Goal: Information Seeking & Learning: Learn about a topic

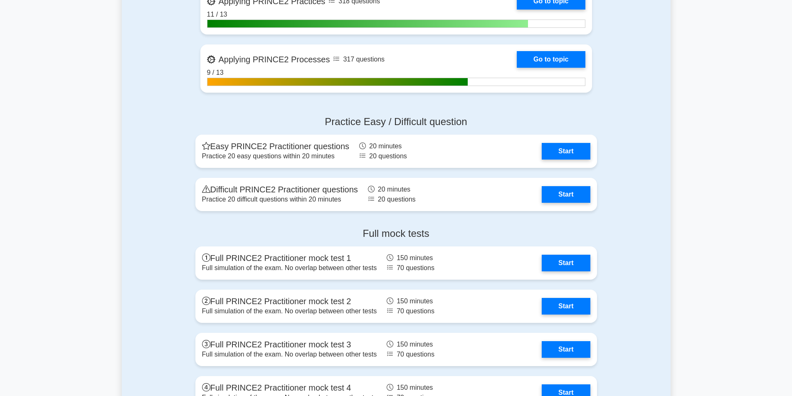
scroll to position [540, 0]
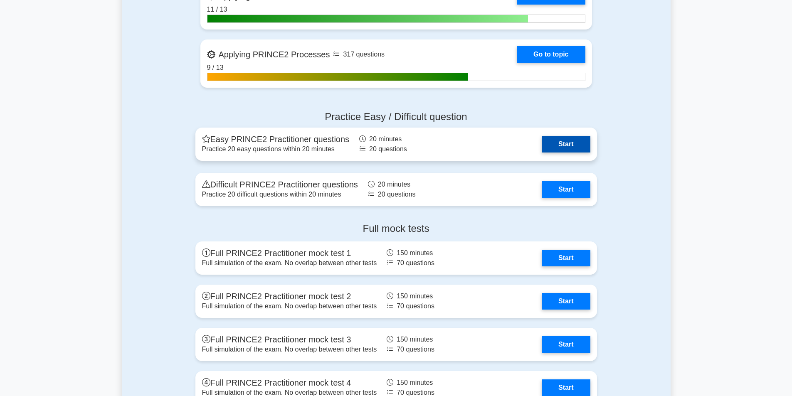
click at [563, 146] on link "Start" at bounding box center [565, 144] width 48 height 17
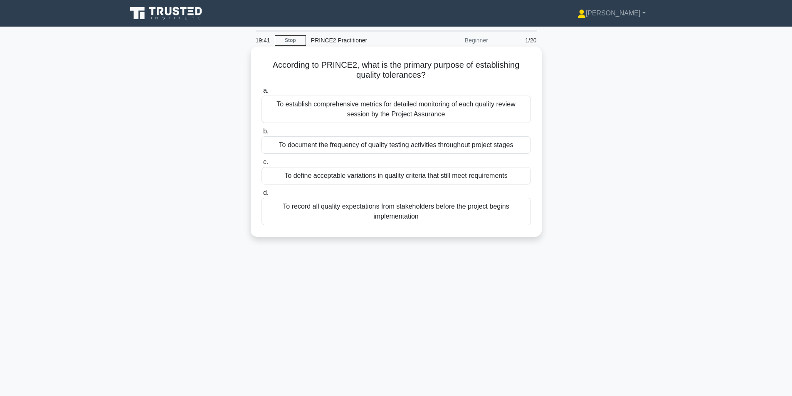
click at [424, 177] on div "To define acceptable variations in quality criteria that still meet requirements" at bounding box center [395, 175] width 269 height 17
click at [261, 165] on input "c. To define acceptable variations in quality criteria that still meet requirem…" at bounding box center [261, 162] width 0 height 5
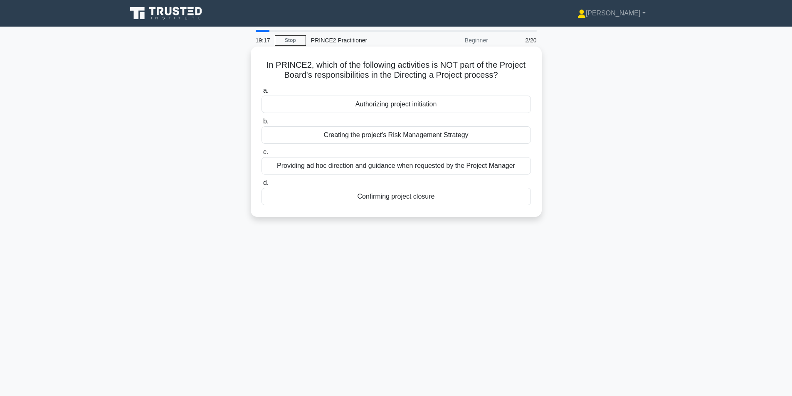
click at [411, 137] on div "Creating the project's Risk Management Strategy" at bounding box center [395, 134] width 269 height 17
click at [261, 124] on input "b. Creating the project's Risk Management Strategy" at bounding box center [261, 121] width 0 height 5
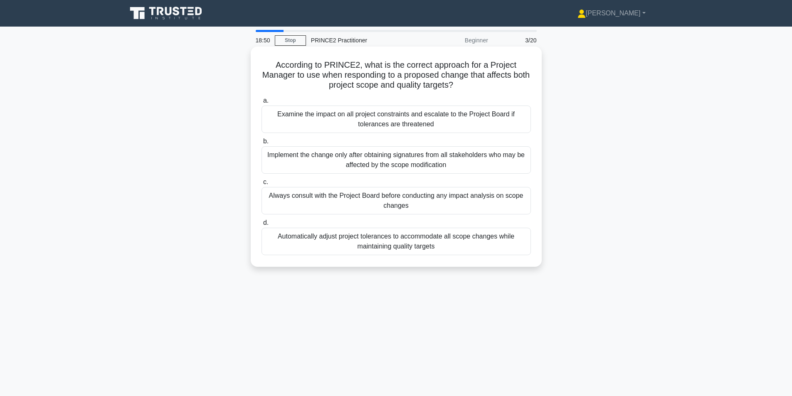
click at [448, 124] on div "Examine the impact on all project constraints and escalate to the Project Board…" at bounding box center [395, 119] width 269 height 27
click at [261, 103] on input "a. Examine the impact on all project constraints and escalate to the Project Bo…" at bounding box center [261, 100] width 0 height 5
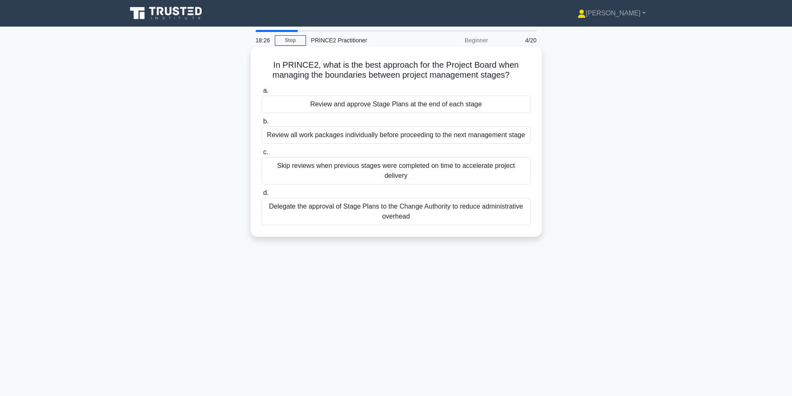
click at [371, 103] on div "Review and approve Stage Plans at the end of each stage" at bounding box center [395, 104] width 269 height 17
click at [261, 94] on input "a. Review and approve Stage Plans at the end of each stage" at bounding box center [261, 90] width 0 height 5
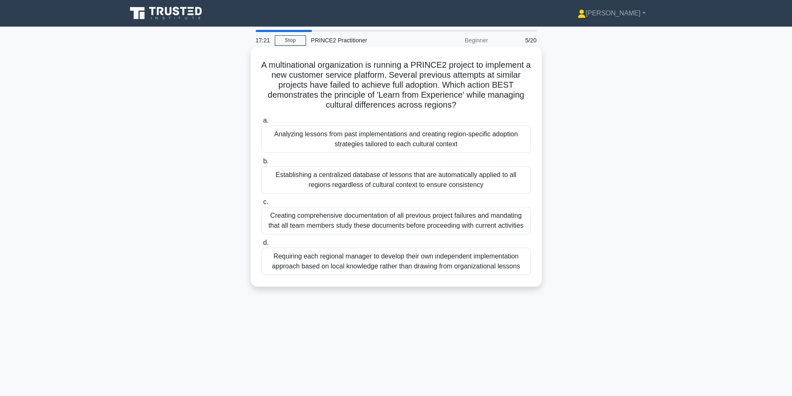
click at [369, 146] on div "Analyzing lessons from past implementations and creating region-specific adopti…" at bounding box center [395, 138] width 269 height 27
click at [261, 123] on input "a. Analyzing lessons from past implementations and creating region-specific ado…" at bounding box center [261, 120] width 0 height 5
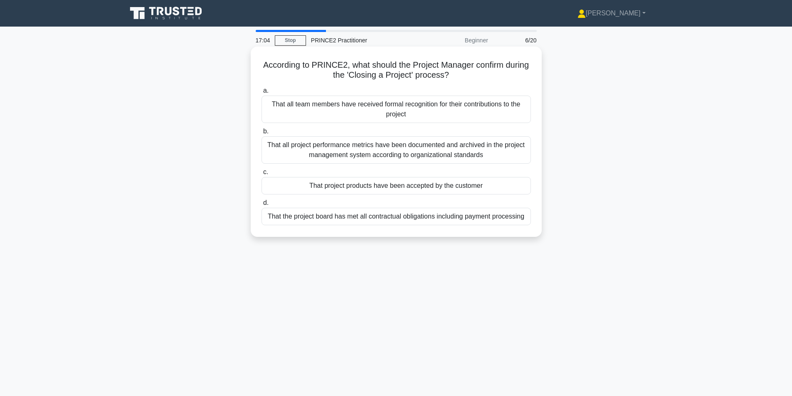
click at [358, 185] on div "That project products have been accepted by the customer" at bounding box center [395, 185] width 269 height 17
click at [261, 175] on input "c. That project products have been accepted by the customer" at bounding box center [261, 172] width 0 height 5
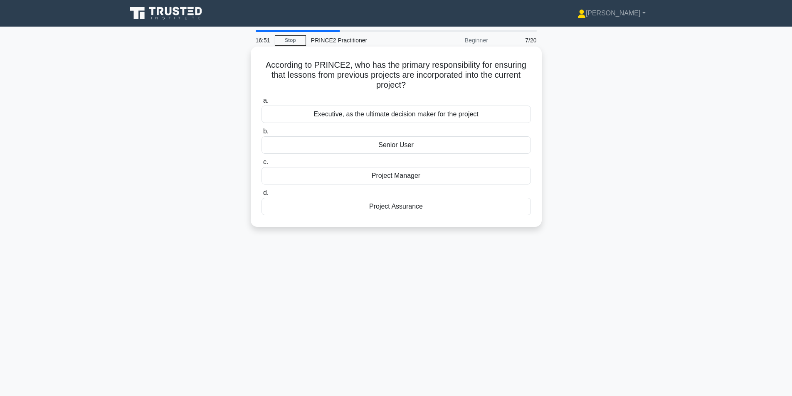
click at [381, 176] on div "Project Manager" at bounding box center [395, 175] width 269 height 17
click at [261, 165] on input "c. Project Manager" at bounding box center [261, 162] width 0 height 5
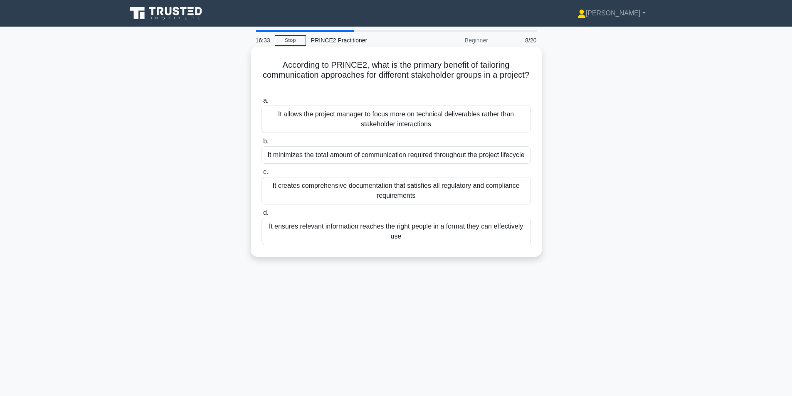
click at [414, 243] on div "It ensures relevant information reaches the right people in a format they can e…" at bounding box center [395, 231] width 269 height 27
click at [261, 216] on input "d. It ensures relevant information reaches the right people in a format they ca…" at bounding box center [261, 212] width 0 height 5
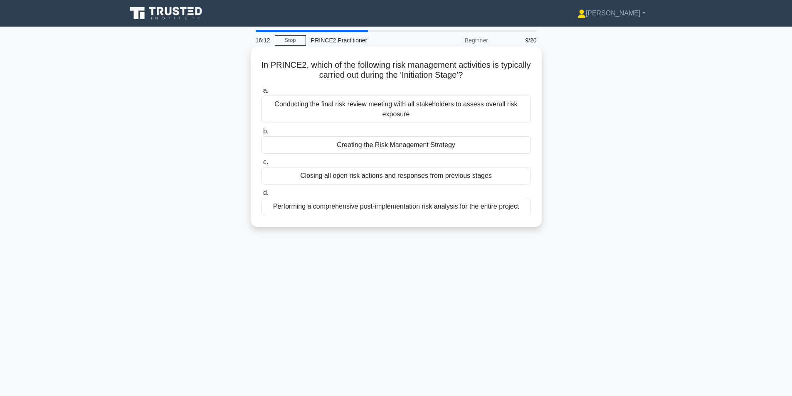
click at [395, 144] on div "Creating the Risk Management Strategy" at bounding box center [395, 144] width 269 height 17
click at [261, 134] on input "b. Creating the Risk Management Strategy" at bounding box center [261, 131] width 0 height 5
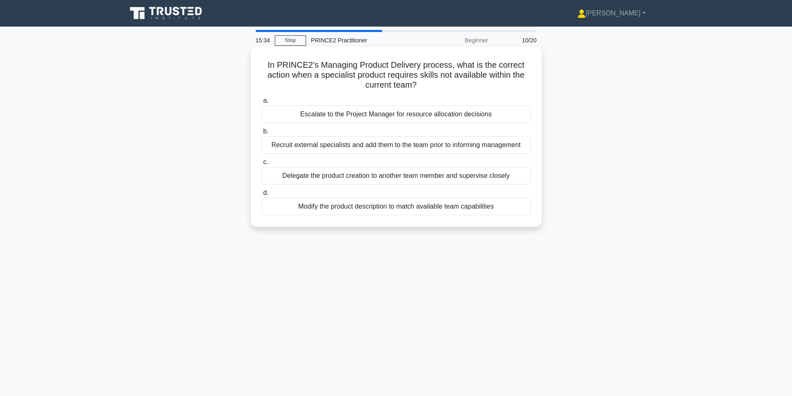
click at [342, 118] on div "Escalate to the Project Manager for resource allocation decisions" at bounding box center [395, 114] width 269 height 17
click at [261, 103] on input "a. Escalate to the Project Manager for resource allocation decisions" at bounding box center [261, 100] width 0 height 5
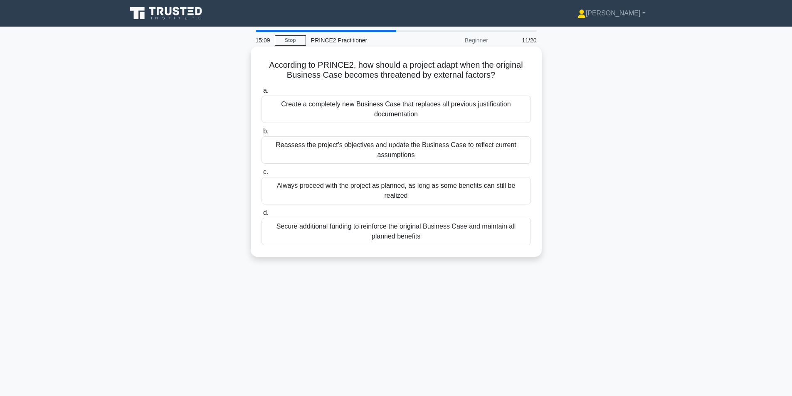
click at [356, 151] on div "Reassess the project's objectives and update the Business Case to reflect curre…" at bounding box center [395, 149] width 269 height 27
click at [261, 134] on input "b. Reassess the project's objectives and update the Business Case to reflect cu…" at bounding box center [261, 131] width 0 height 5
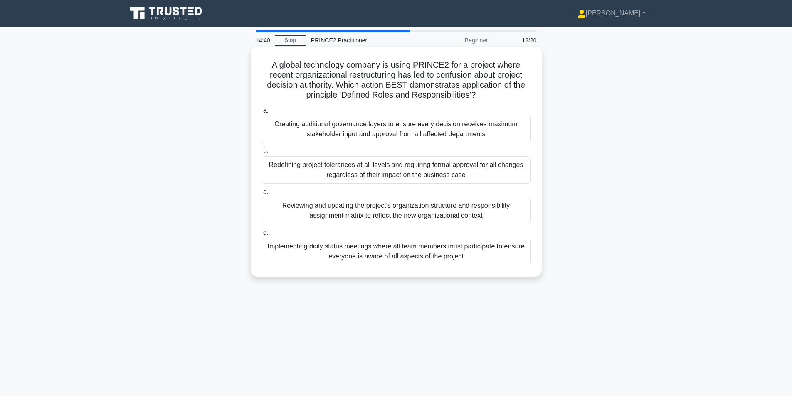
click at [342, 211] on div "Reviewing and updating the project's organization structure and responsibility …" at bounding box center [395, 210] width 269 height 27
click at [261, 195] on input "c. Reviewing and updating the project's organization structure and responsibili…" at bounding box center [261, 191] width 0 height 5
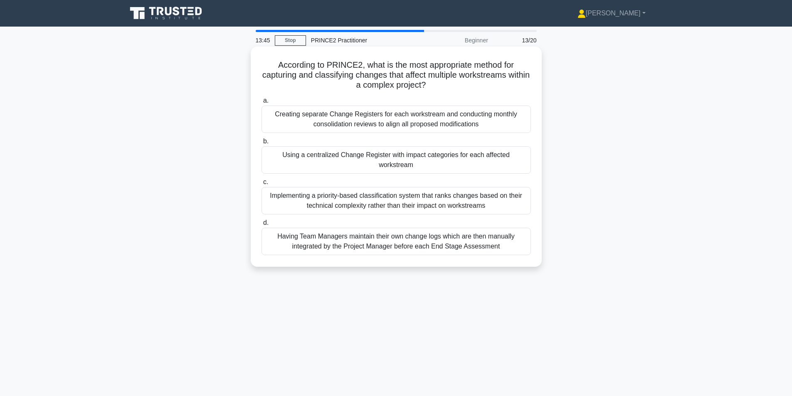
click at [355, 161] on div "Using a centralized Change Register with impact categories for each affected wo…" at bounding box center [395, 159] width 269 height 27
click at [261, 144] on input "b. Using a centralized Change Register with impact categories for each affected…" at bounding box center [261, 141] width 0 height 5
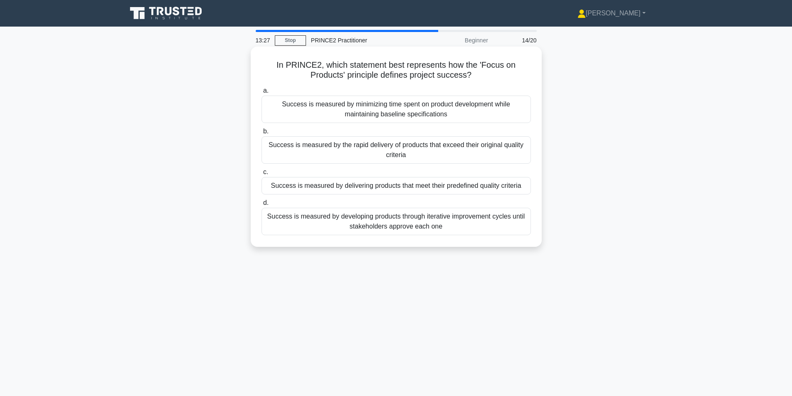
click at [414, 189] on div "Success is measured by delivering products that meet their predefined quality c…" at bounding box center [395, 185] width 269 height 17
click at [261, 175] on input "c. Success is measured by delivering products that meet their predefined qualit…" at bounding box center [261, 172] width 0 height 5
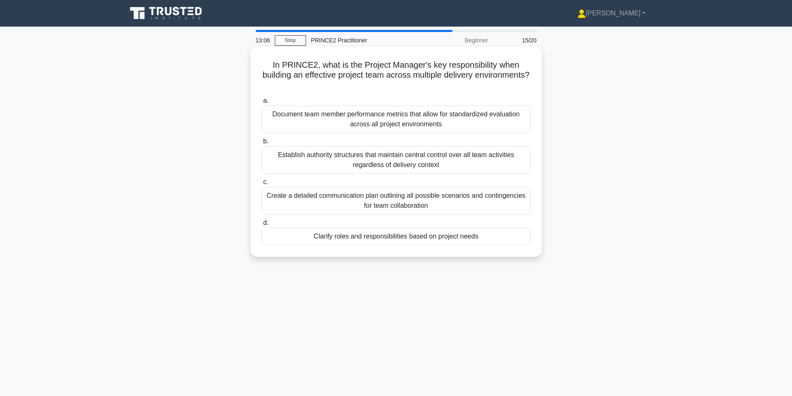
click at [384, 237] on div "Clarify roles and responsibilities based on project needs" at bounding box center [395, 236] width 269 height 17
click at [261, 226] on input "d. Clarify roles and responsibilities based on project needs" at bounding box center [261, 222] width 0 height 5
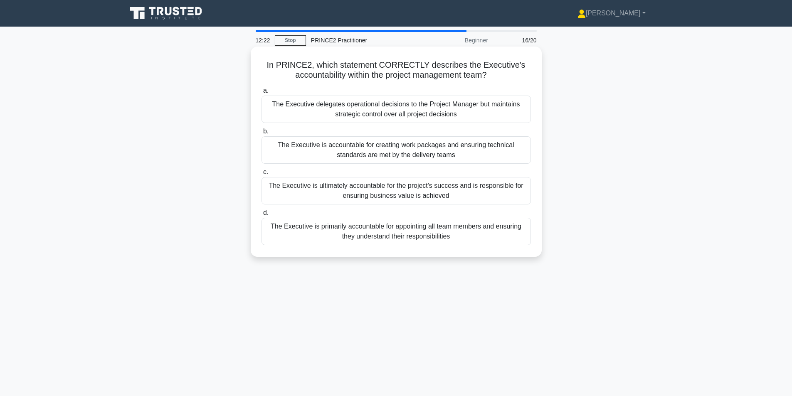
click at [380, 191] on div "The Executive is ultimately accountable for the project's success and is respon…" at bounding box center [395, 190] width 269 height 27
click at [261, 175] on input "c. The Executive is ultimately accountable for the project's success and is res…" at bounding box center [261, 172] width 0 height 5
click at [406, 192] on div "The Team Manager is accountable to the Project Manager for the quality and time…" at bounding box center [395, 190] width 269 height 27
click at [261, 175] on input "c. The Team Manager is accountable to the Project Manager for the quality and t…" at bounding box center [261, 172] width 0 height 5
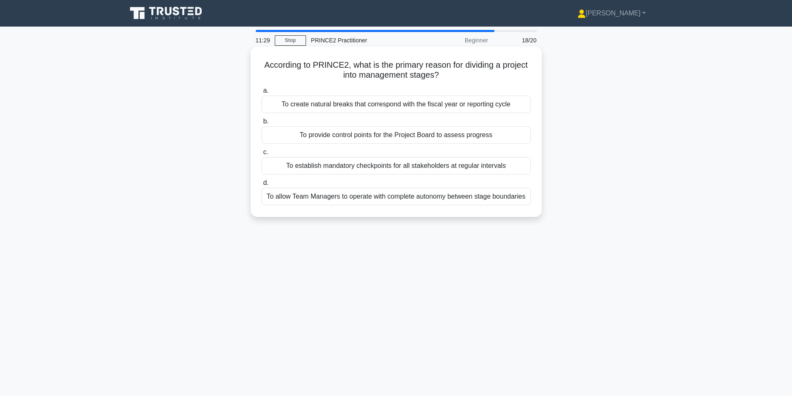
click at [432, 138] on div "To provide control points for the Project Board to assess progress" at bounding box center [395, 134] width 269 height 17
click at [261, 124] on input "b. To provide control points for the Project Board to assess progress" at bounding box center [261, 121] width 0 height 5
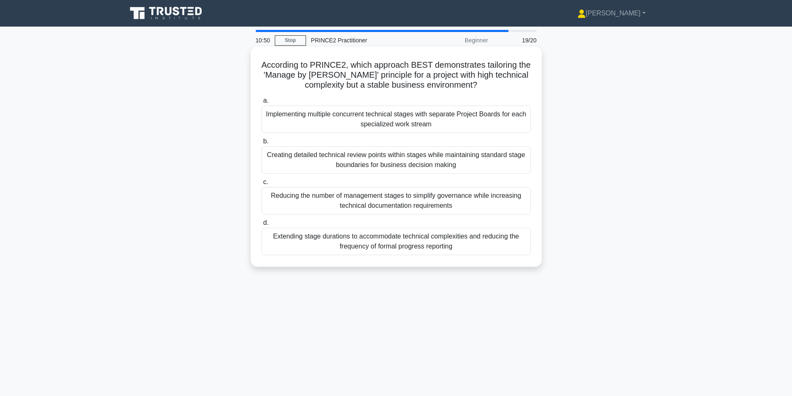
click at [339, 162] on div "Creating detailed technical review points within stages while maintaining stand…" at bounding box center [395, 159] width 269 height 27
click at [261, 144] on input "b. Creating detailed technical review points within stages while maintaining st…" at bounding box center [261, 141] width 0 height 5
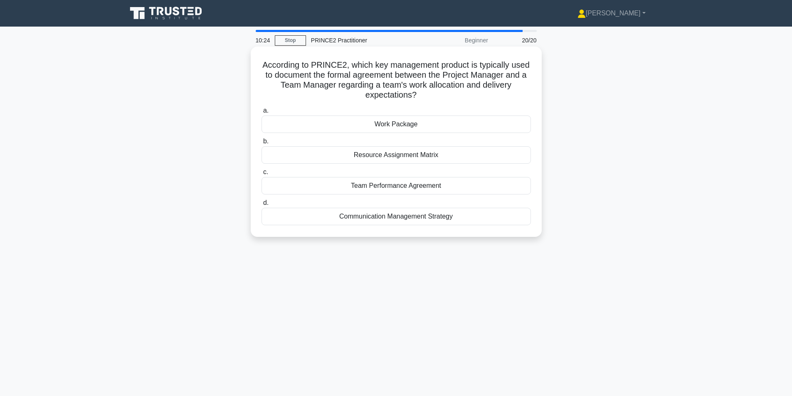
click at [381, 125] on div "Work Package" at bounding box center [395, 124] width 269 height 17
click at [261, 113] on input "a. Work Package" at bounding box center [261, 110] width 0 height 5
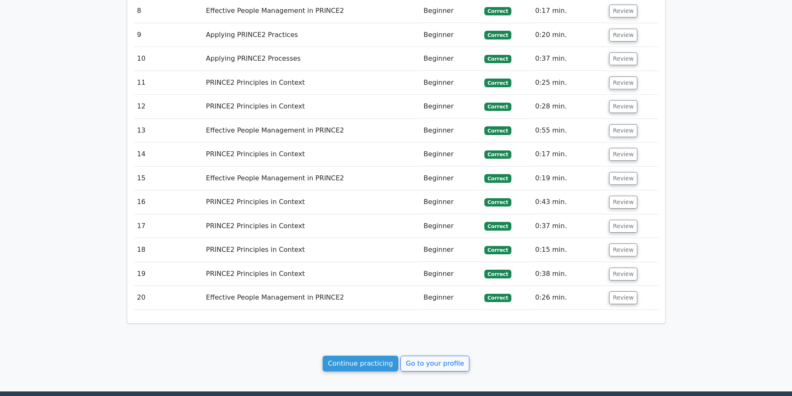
scroll to position [1084, 0]
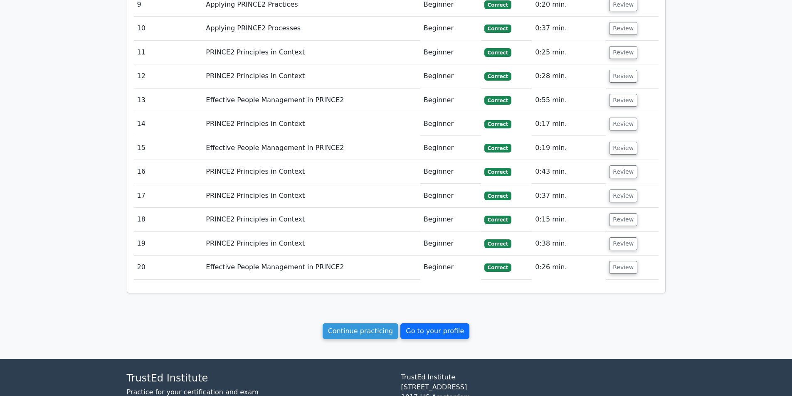
click at [411, 323] on link "Go to your profile" at bounding box center [434, 331] width 69 height 16
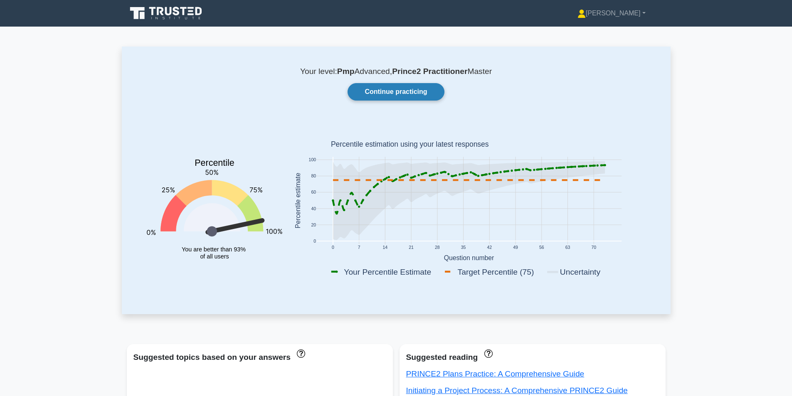
click at [418, 96] on link "Continue practicing" at bounding box center [395, 91] width 96 height 17
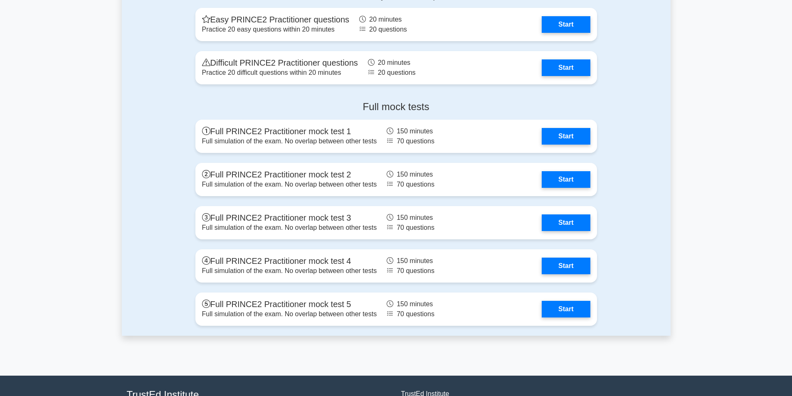
scroll to position [665, 0]
